Goal: Information Seeking & Learning: Learn about a topic

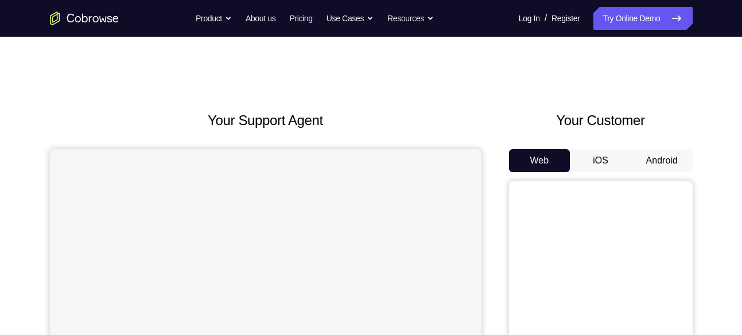
click at [663, 168] on button "Android" at bounding box center [661, 160] width 61 height 23
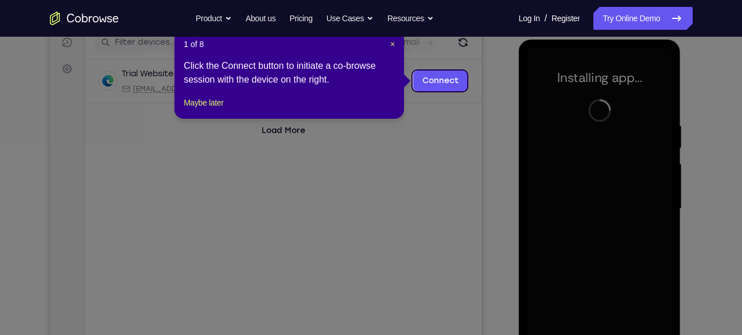
scroll to position [139, 0]
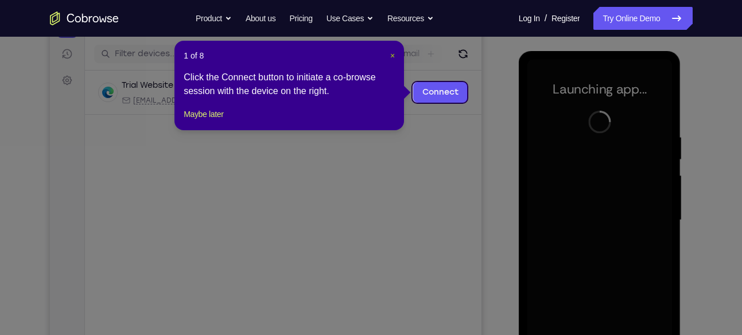
click at [390, 55] on span "×" at bounding box center [392, 55] width 5 height 9
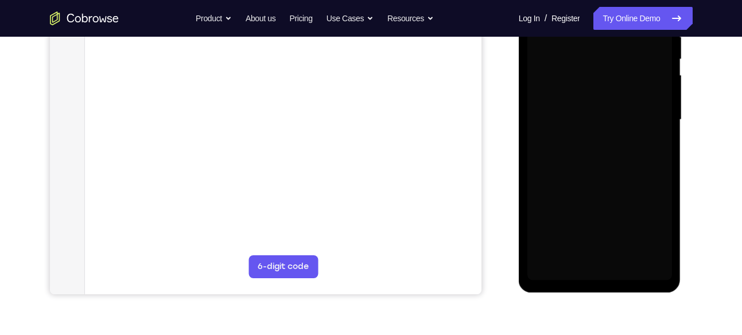
scroll to position [253, 0]
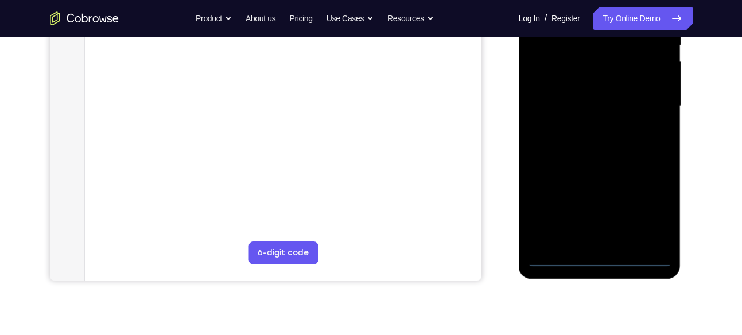
click at [598, 256] on div at bounding box center [599, 105] width 145 height 321
click at [649, 221] on div at bounding box center [599, 105] width 145 height 321
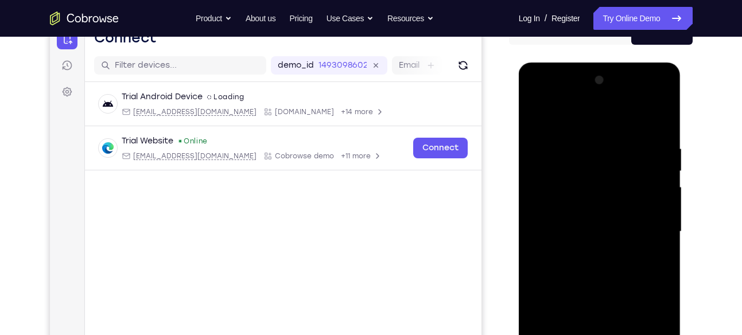
scroll to position [122, 0]
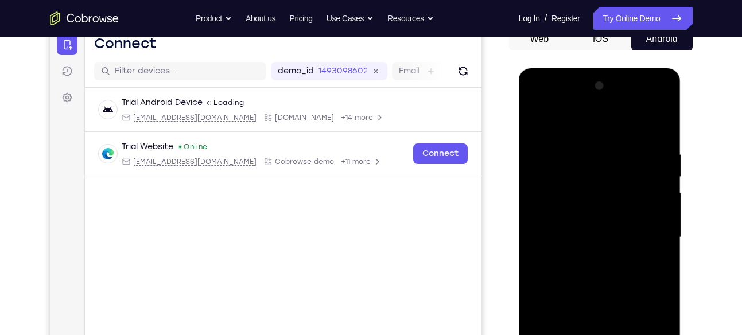
click at [545, 100] on div at bounding box center [599, 237] width 145 height 321
click at [646, 236] on div at bounding box center [599, 237] width 145 height 321
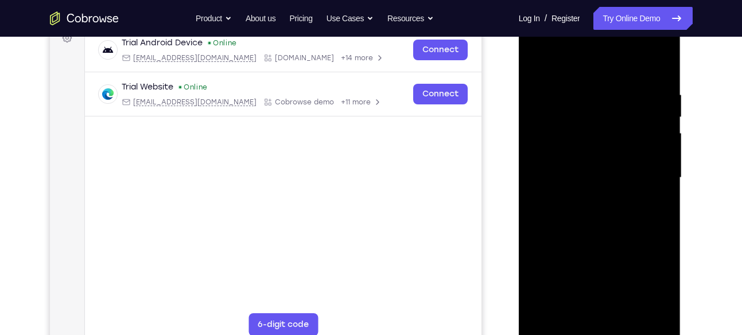
scroll to position [186, 0]
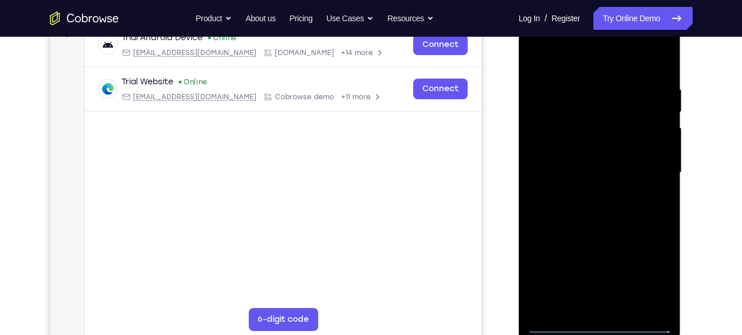
click at [578, 269] on div at bounding box center [599, 172] width 145 height 321
click at [586, 196] on div at bounding box center [599, 172] width 145 height 321
click at [581, 159] on div at bounding box center [599, 172] width 145 height 321
click at [567, 149] on div at bounding box center [599, 172] width 145 height 321
click at [568, 169] on div at bounding box center [599, 172] width 145 height 321
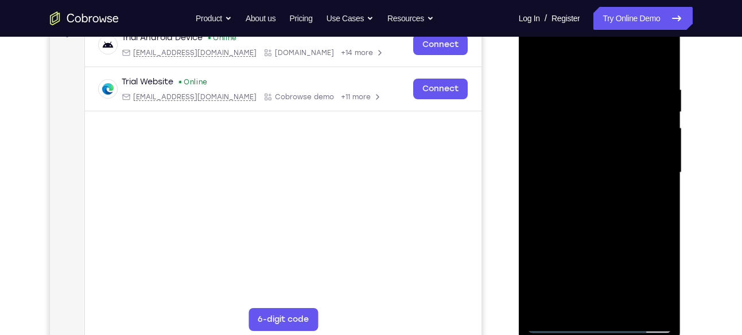
click at [582, 84] on div at bounding box center [599, 172] width 145 height 321
click at [660, 79] on div at bounding box center [599, 172] width 145 height 321
drag, startPoint x: 595, startPoint y: 60, endPoint x: 595, endPoint y: 32, distance: 28.1
click at [595, 32] on div at bounding box center [599, 172] width 145 height 321
click at [582, 84] on div at bounding box center [599, 172] width 145 height 321
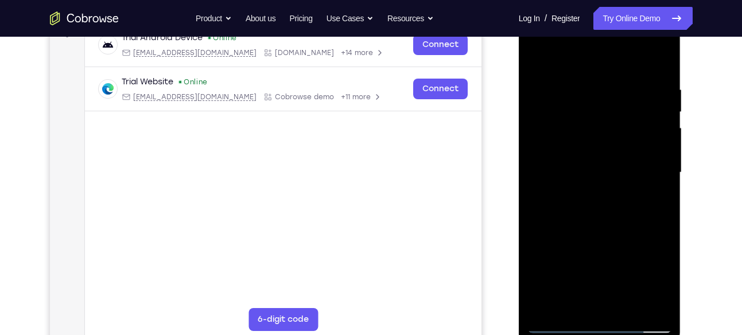
click at [652, 197] on div at bounding box center [599, 172] width 145 height 321
drag, startPoint x: 648, startPoint y: 166, endPoint x: 532, endPoint y: 178, distance: 117.1
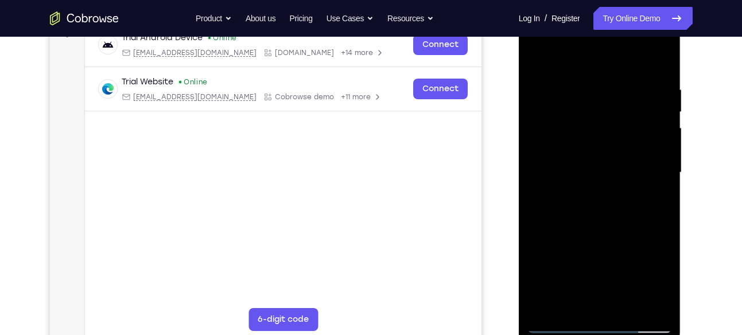
click at [532, 178] on div at bounding box center [599, 172] width 145 height 321
drag, startPoint x: 647, startPoint y: 162, endPoint x: 514, endPoint y: 175, distance: 133.8
click at [519, 175] on html "Online web based iOS Simulators and Android Emulators. Run iPhone, iPad, Mobile…" at bounding box center [601, 175] width 164 height 344
click at [665, 61] on div at bounding box center [599, 172] width 145 height 321
click at [630, 306] on div at bounding box center [599, 172] width 145 height 321
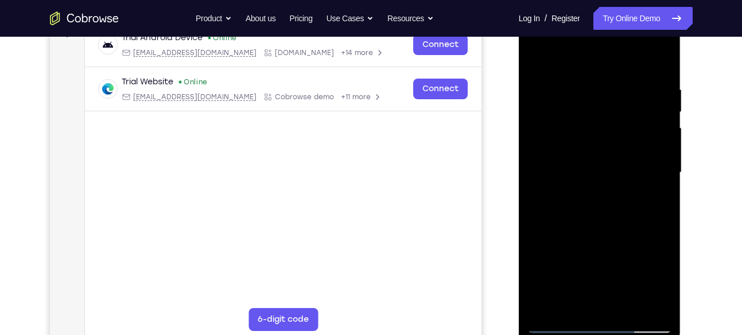
click at [584, 242] on div at bounding box center [599, 172] width 145 height 321
click at [557, 329] on div at bounding box center [599, 172] width 145 height 321
click at [575, 304] on div at bounding box center [599, 172] width 145 height 321
click at [567, 59] on div at bounding box center [599, 172] width 145 height 321
click at [567, 88] on div at bounding box center [599, 172] width 145 height 321
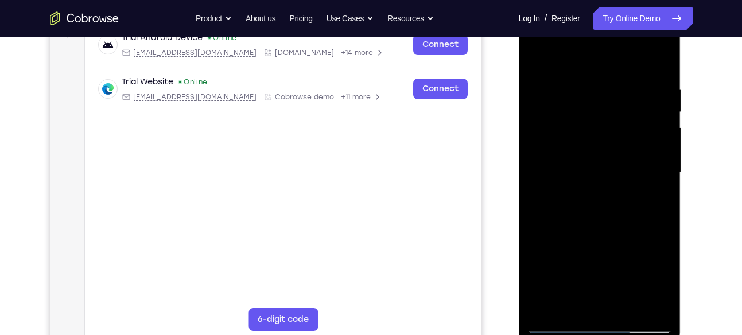
click at [546, 309] on div at bounding box center [599, 172] width 145 height 321
drag, startPoint x: 584, startPoint y: 117, endPoint x: 583, endPoint y: 197, distance: 80.3
click at [583, 197] on div at bounding box center [599, 172] width 145 height 321
click at [590, 79] on div at bounding box center [599, 172] width 145 height 321
click at [650, 134] on div at bounding box center [599, 172] width 145 height 321
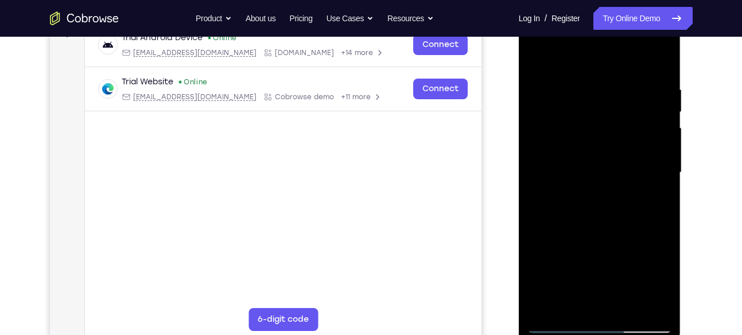
click at [650, 134] on div at bounding box center [599, 172] width 145 height 321
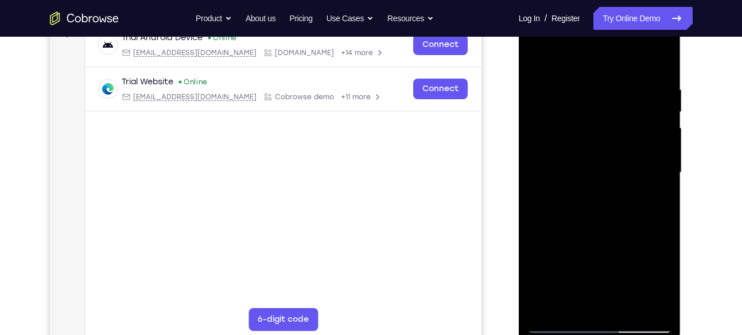
click at [650, 134] on div at bounding box center [599, 172] width 145 height 321
drag, startPoint x: 650, startPoint y: 134, endPoint x: 551, endPoint y: 142, distance: 99.5
click at [551, 142] on div at bounding box center [599, 172] width 145 height 321
click at [662, 60] on div at bounding box center [599, 172] width 145 height 321
click at [574, 306] on div at bounding box center [599, 172] width 145 height 321
